Goal: Register for event/course

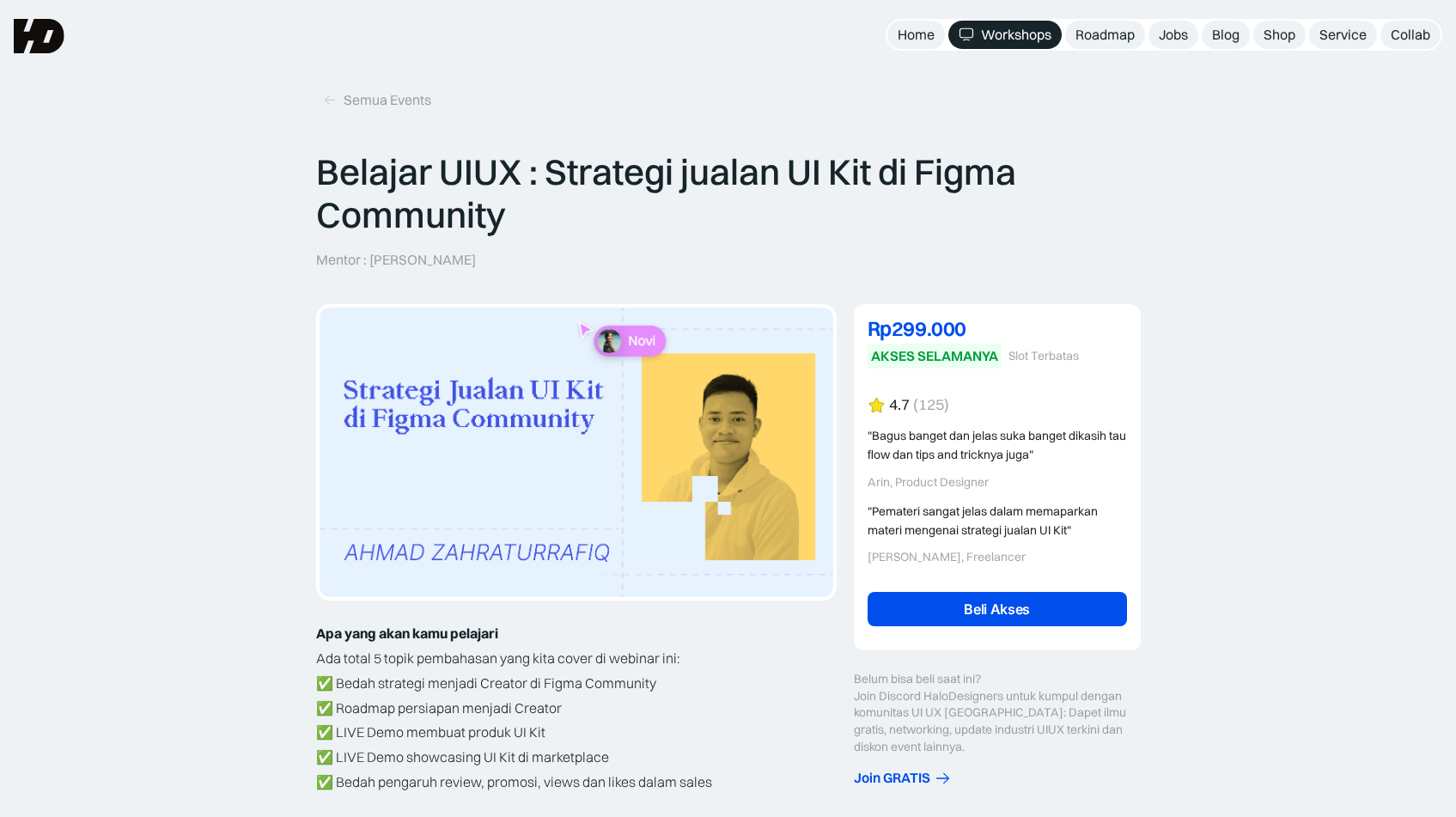
click at [1093, 242] on div "Belajar UIUX : Strategi jualan UI Kit di Figma Community Mentor : [PERSON_NAME]…" at bounding box center [728, 209] width 824 height 118
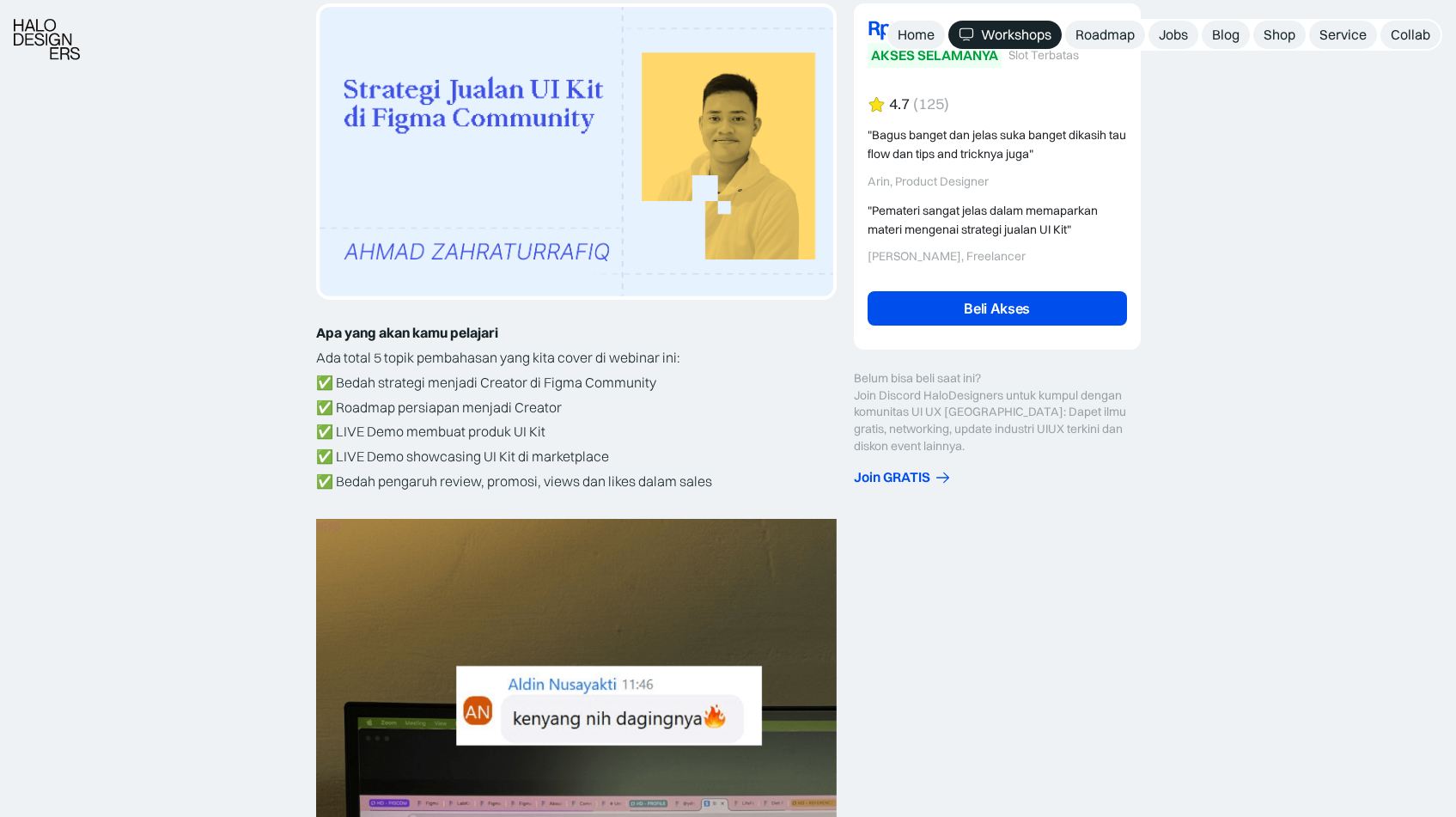
scroll to position [301, 0]
click at [896, 464] on div "Belum bisa beli saat ini? Join Discord HaloDesigners untuk kumpul dengan komuni…" at bounding box center [997, 427] width 287 height 116
click at [895, 472] on div "Join GRATIS" at bounding box center [892, 476] width 76 height 18
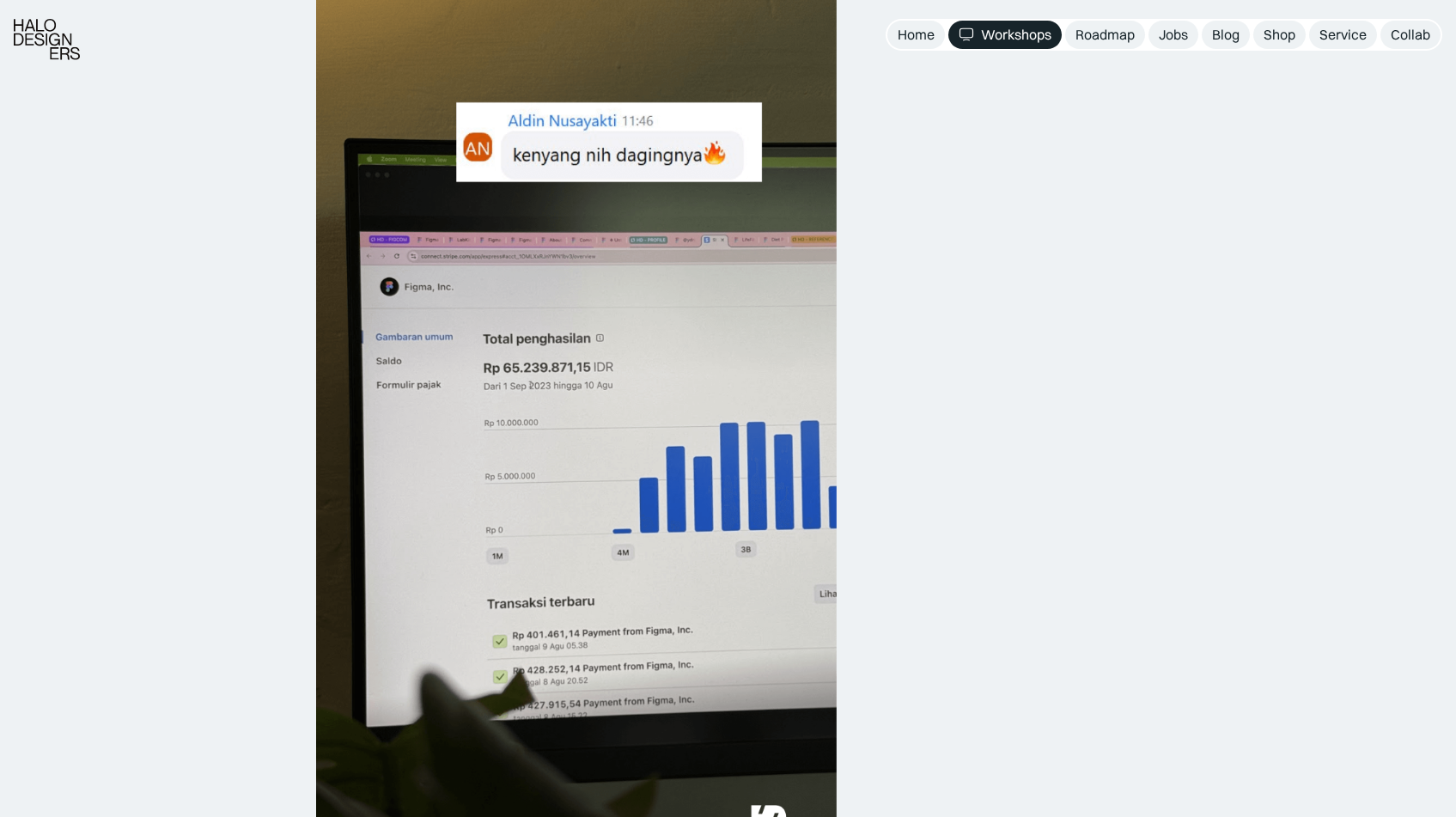
scroll to position [867, 0]
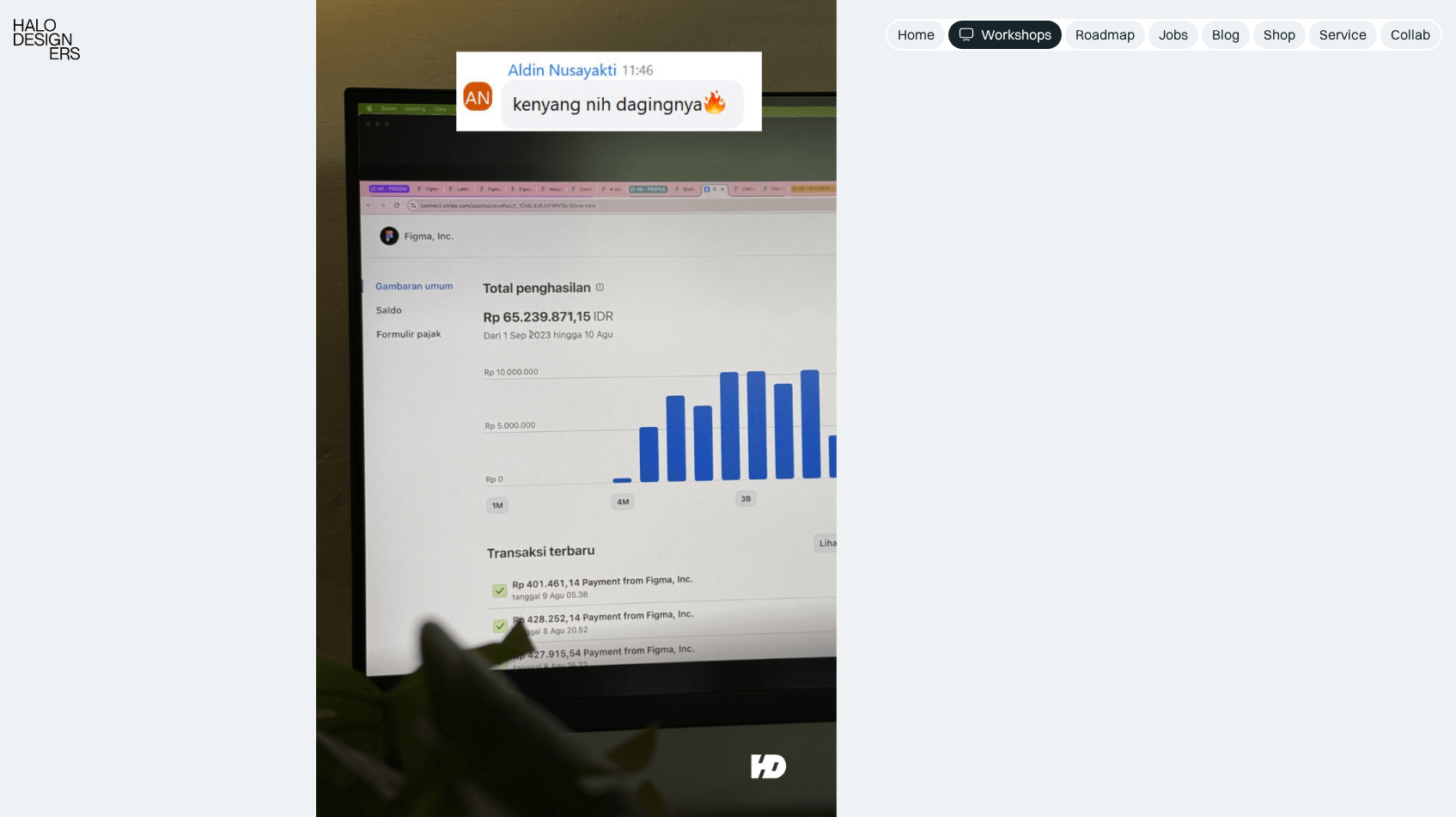
scroll to position [920, 0]
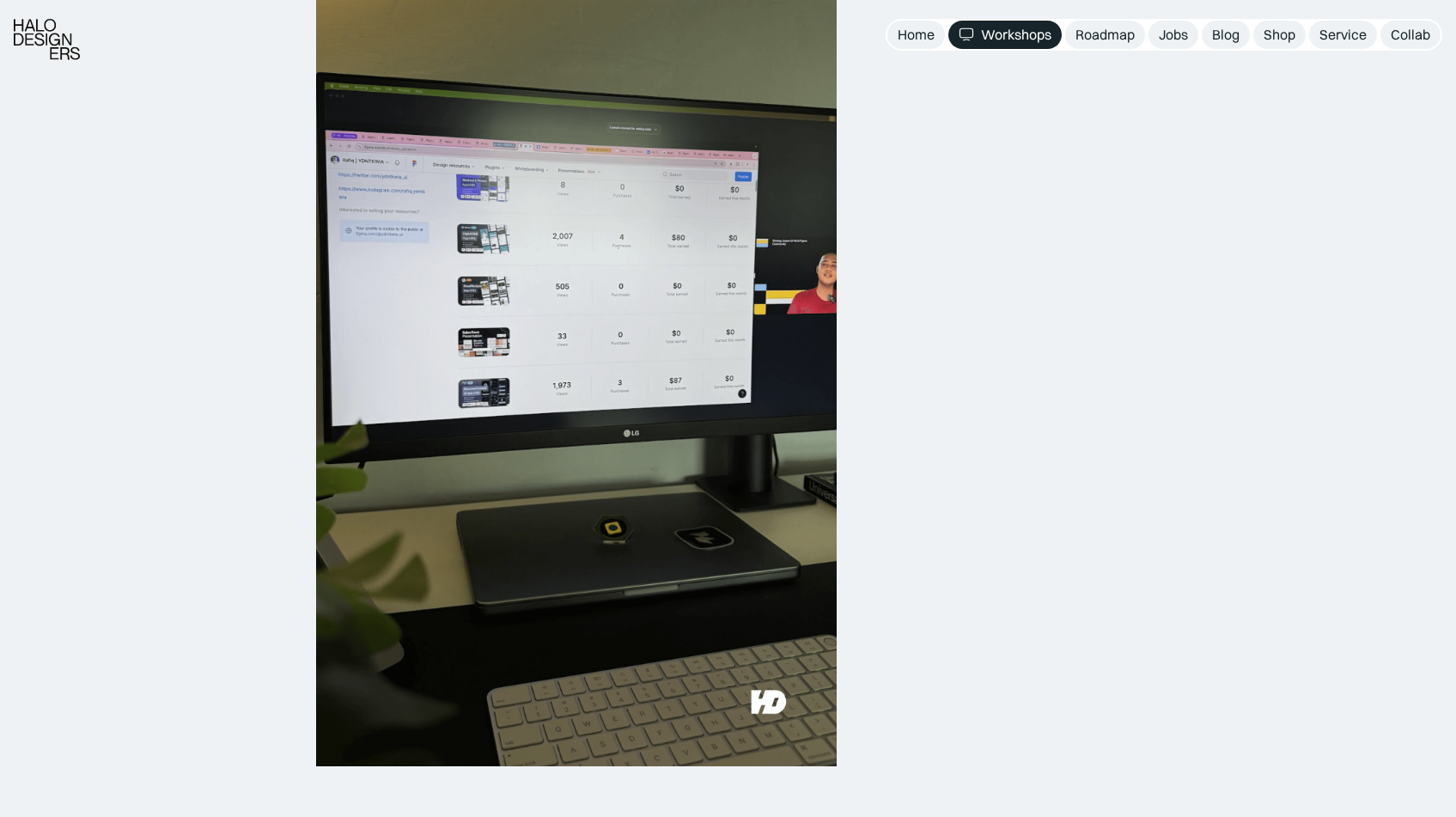
scroll to position [1955, 0]
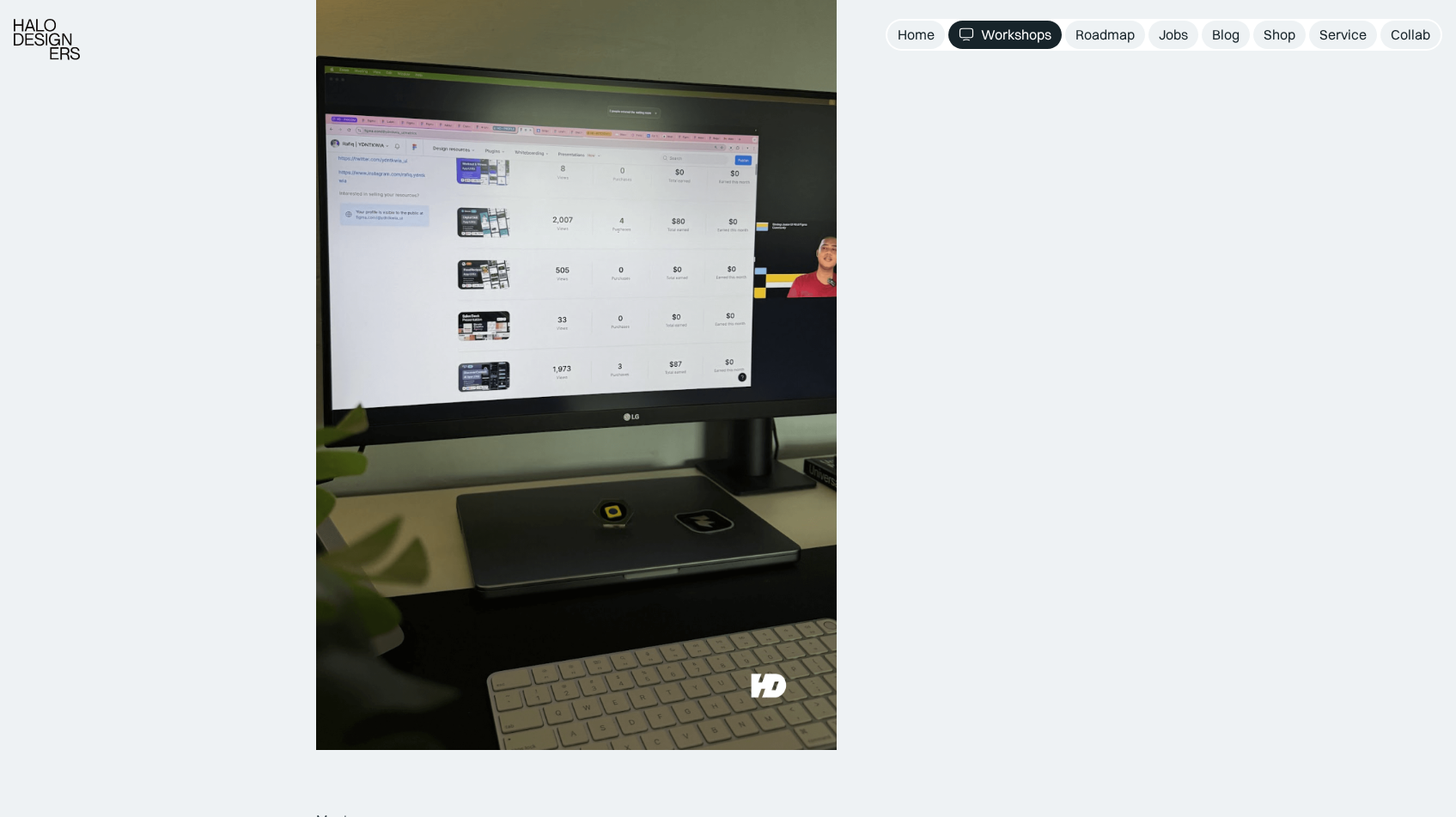
click at [956, 308] on div "Rp279.000 DISKON 6% OFF Rp299.000 AKSES SELAMANYA Slot Terbatas Rp299.000 6% OF…" at bounding box center [997, 459] width 287 height 4219
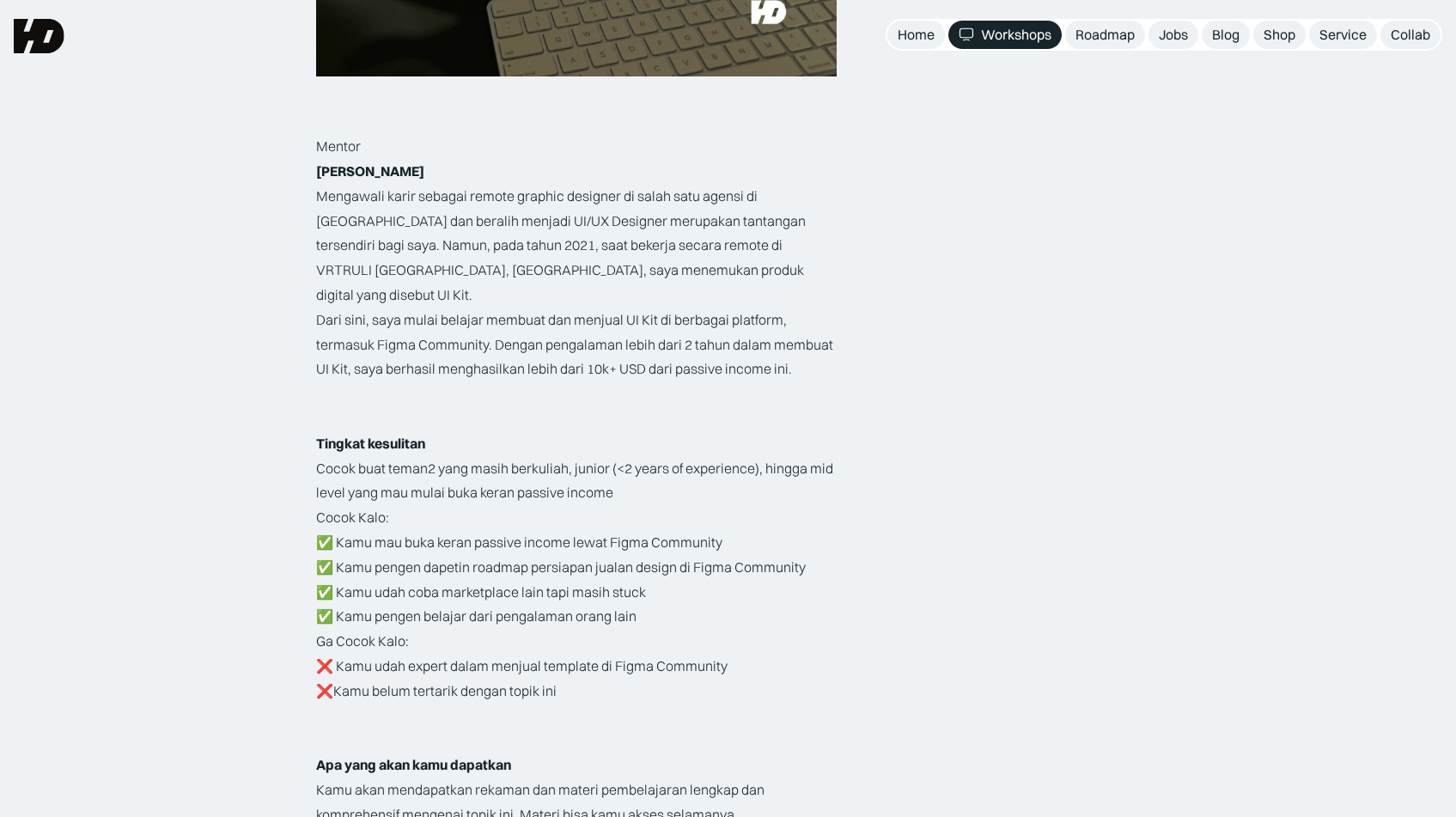
scroll to position [2629, 0]
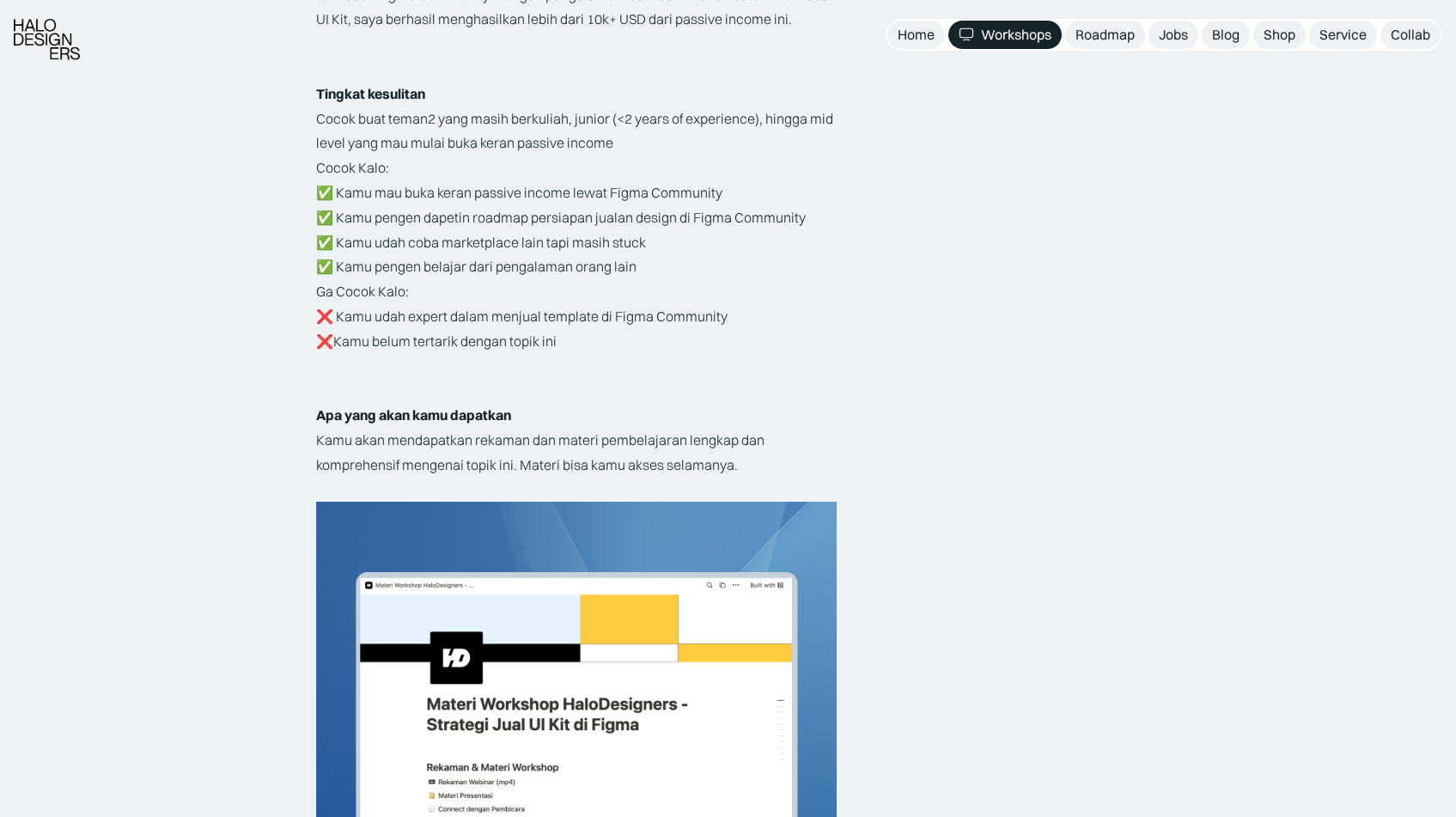
scroll to position [2986, 0]
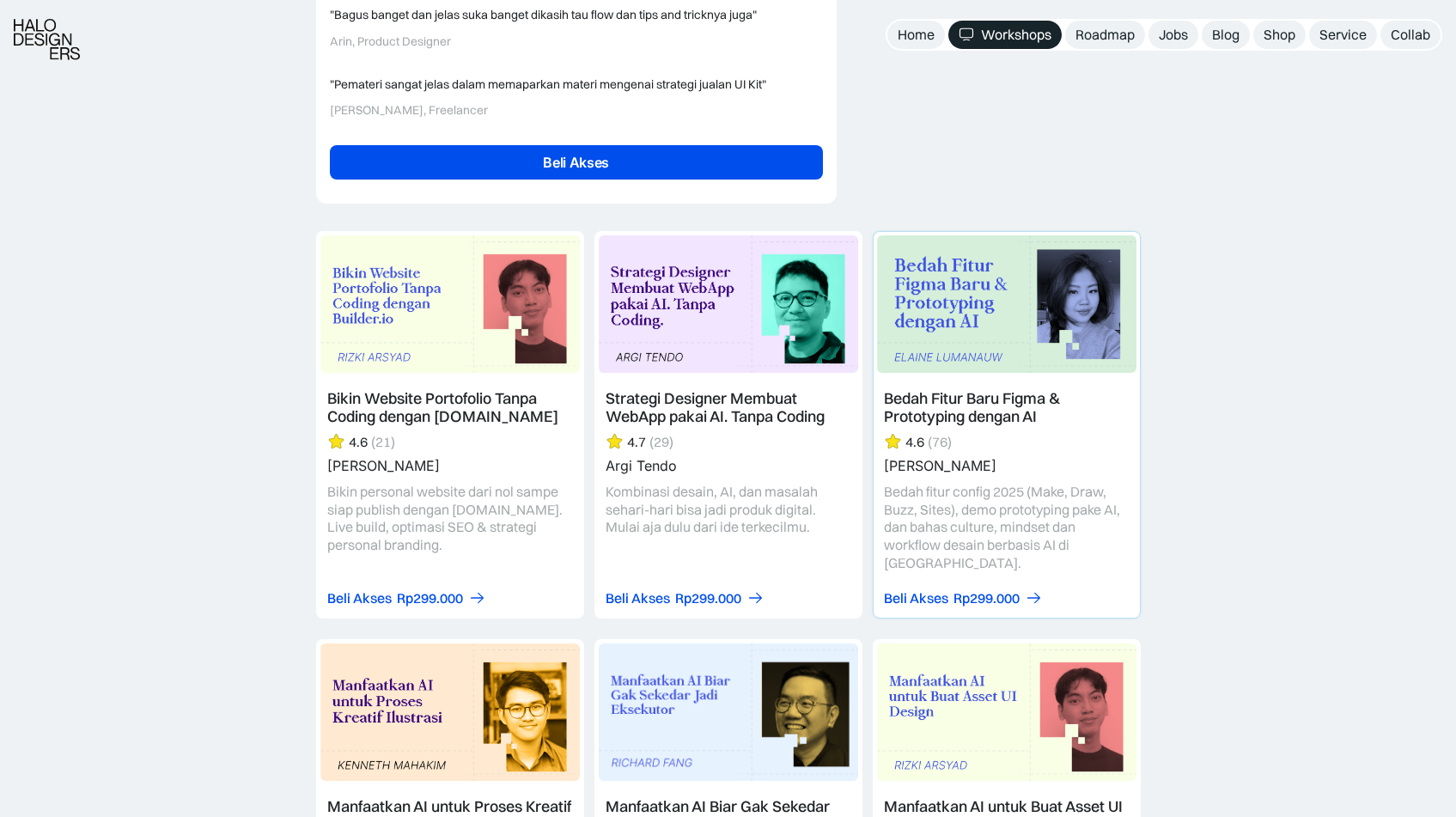
scroll to position [4320, 0]
click at [1196, 329] on div "Bikin Website Portofolio Tanpa Coding dengan [DOMAIN_NAME] 4.6 (21) [PERSON_NAM…" at bounding box center [728, 821] width 1456 height 1238
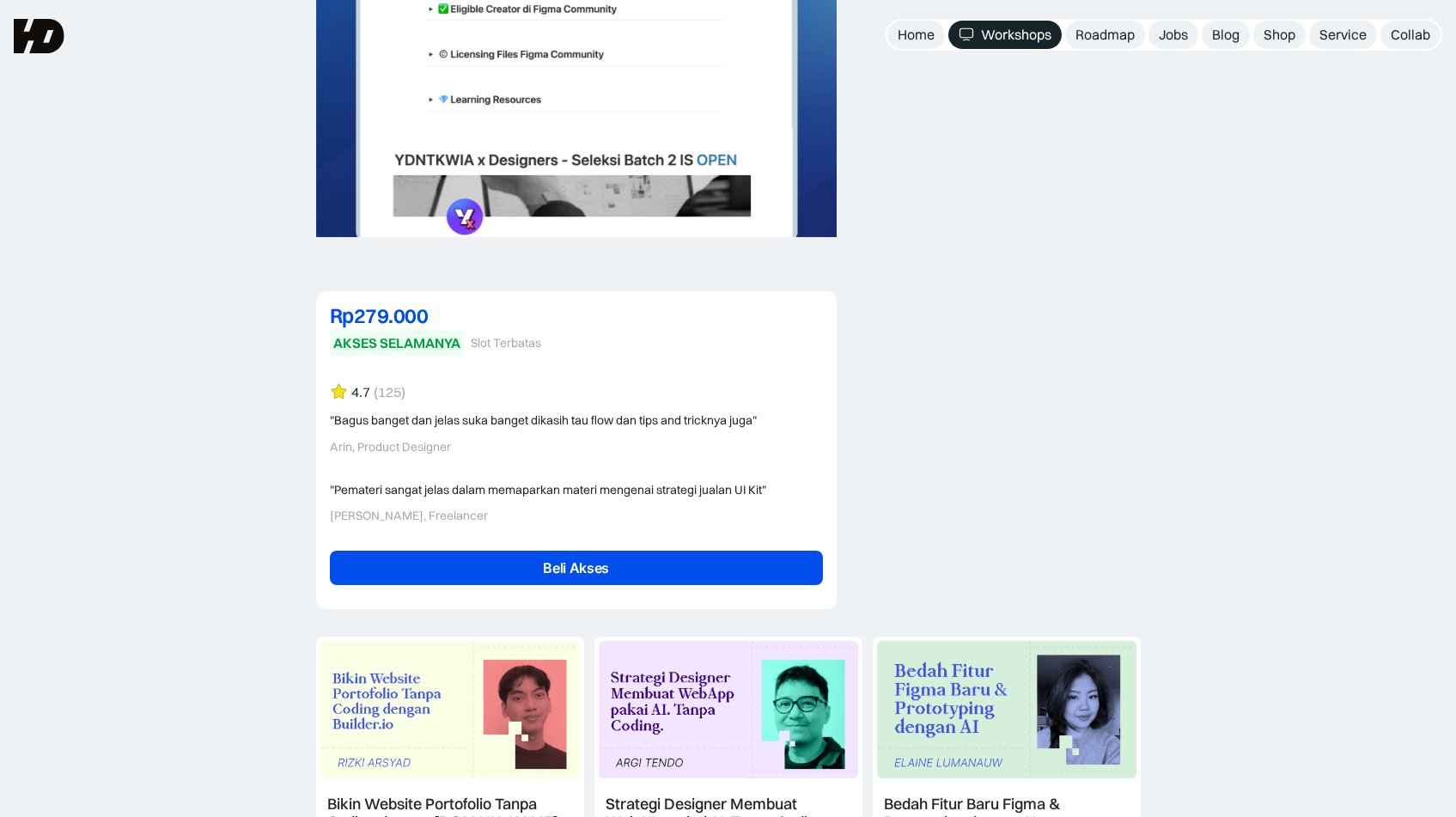
scroll to position [3914, 0]
